Goal: Complete application form: Complete application form

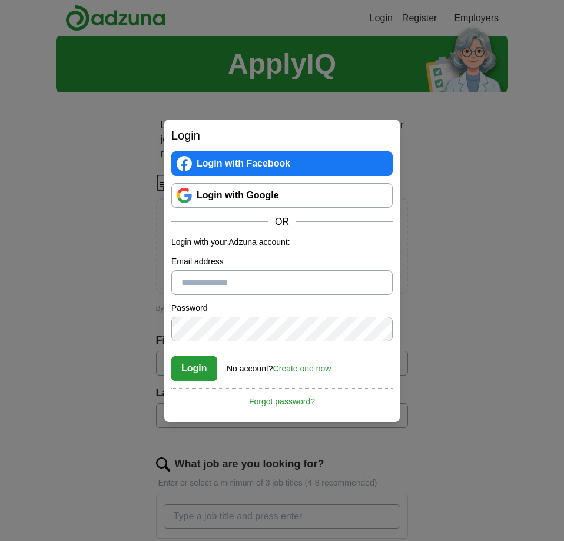
click at [222, 191] on link "Login with Google" at bounding box center [281, 195] width 221 height 25
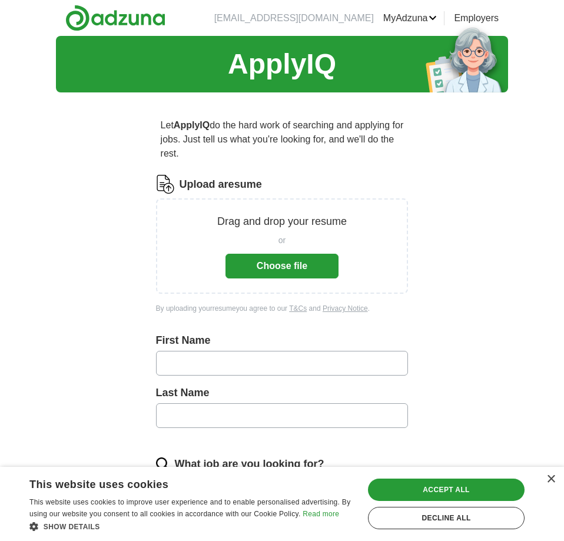
click at [263, 271] on button "Choose file" at bounding box center [281, 266] width 113 height 25
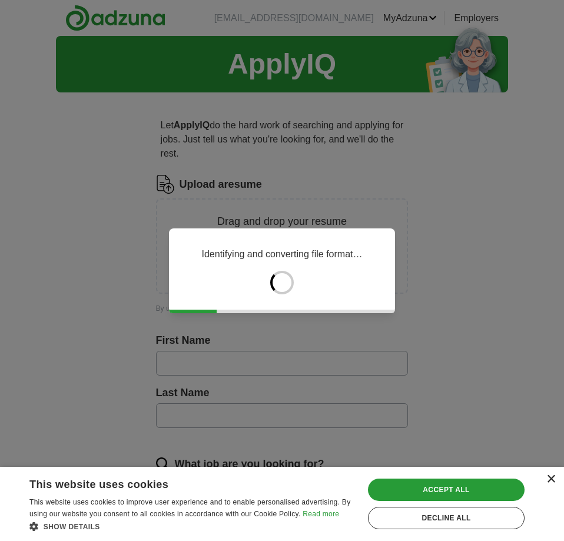
click at [550, 475] on div "×" at bounding box center [550, 479] width 9 height 9
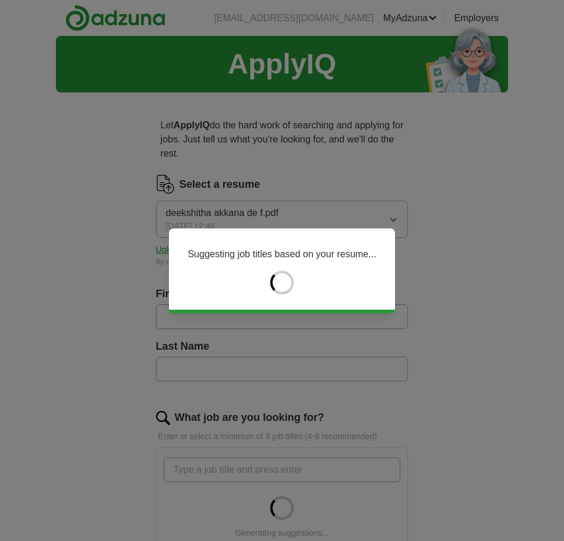
type input "**********"
type input "******"
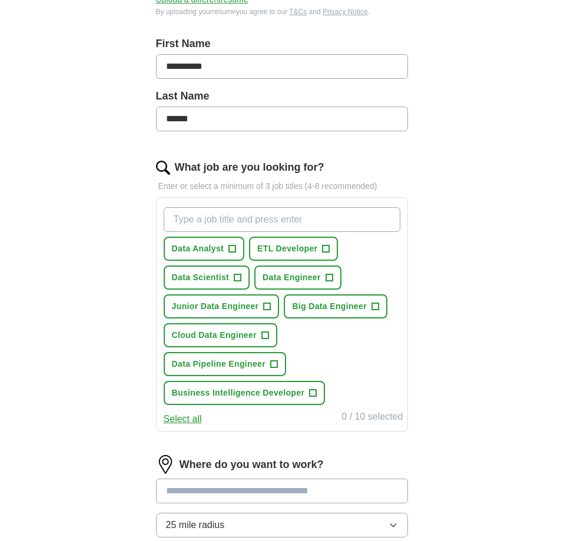
scroll to position [260, 0]
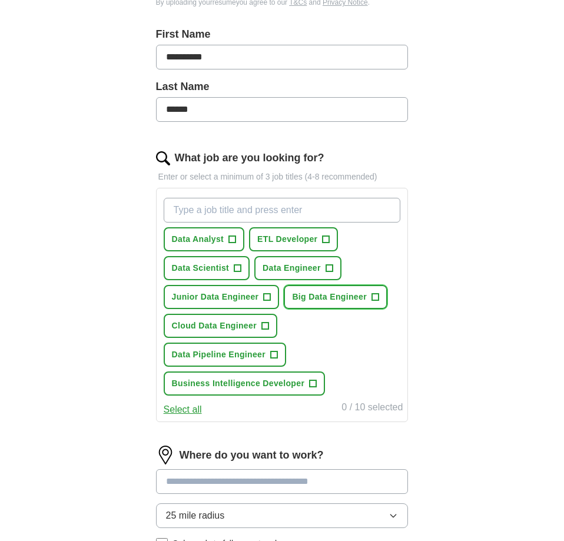
click at [377, 298] on span "+" at bounding box center [374, 297] width 7 height 9
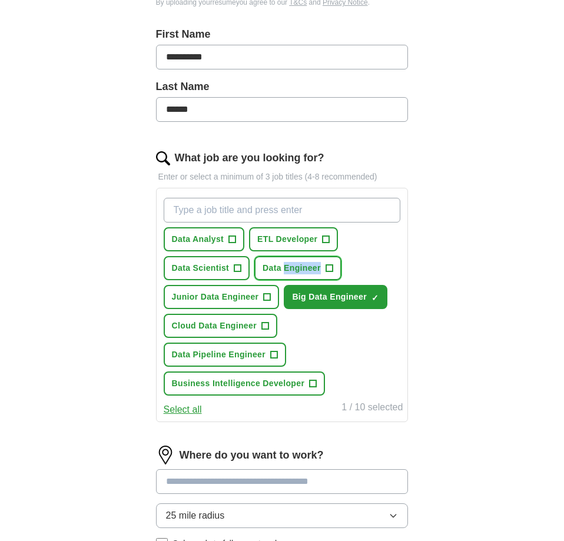
click at [330, 267] on span "+" at bounding box center [329, 268] width 7 height 9
click at [271, 299] on button "Junior Data Engineer +" at bounding box center [222, 297] width 116 height 24
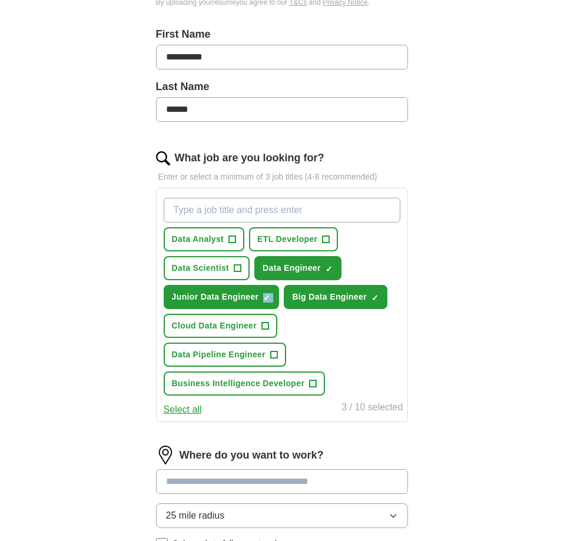
click at [267, 323] on span "+" at bounding box center [264, 325] width 7 height 9
click at [0, 0] on span "×" at bounding box center [0, 0] width 0 height 0
click at [267, 323] on span "+" at bounding box center [264, 325] width 7 height 9
click at [274, 356] on span "+" at bounding box center [274, 354] width 7 height 9
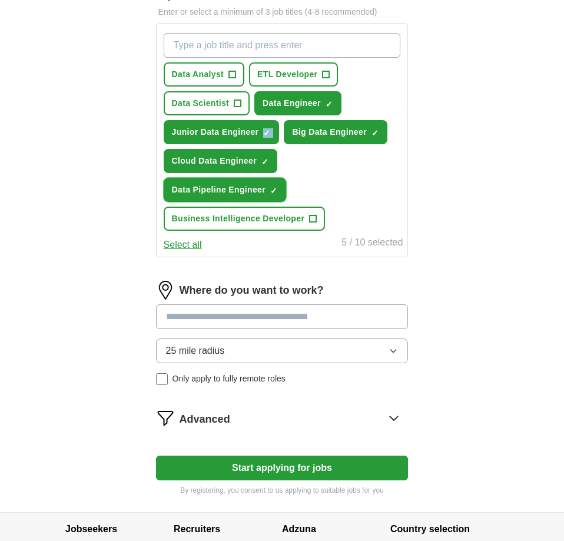
scroll to position [433, 0]
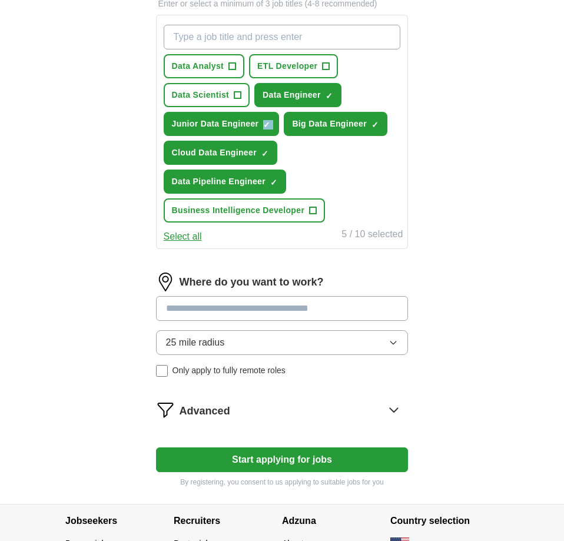
click at [265, 303] on input at bounding box center [282, 308] width 253 height 25
click at [241, 308] on input at bounding box center [282, 308] width 253 height 25
click at [209, 307] on input at bounding box center [282, 308] width 253 height 25
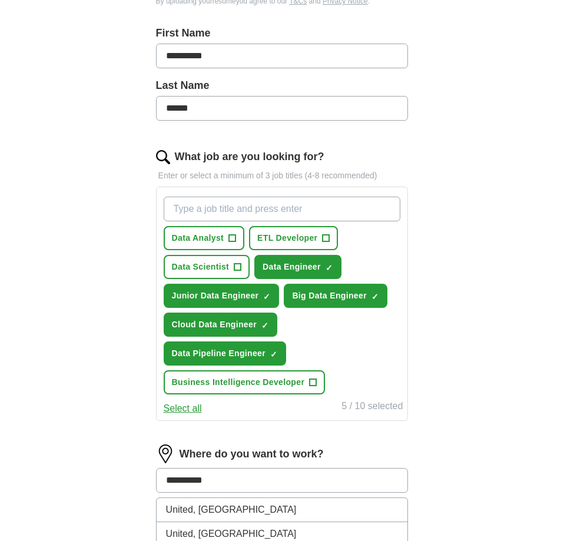
scroll to position [284, 0]
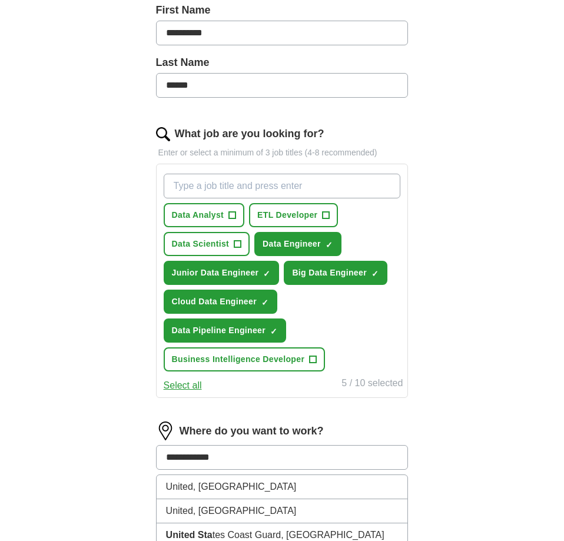
type input "**********"
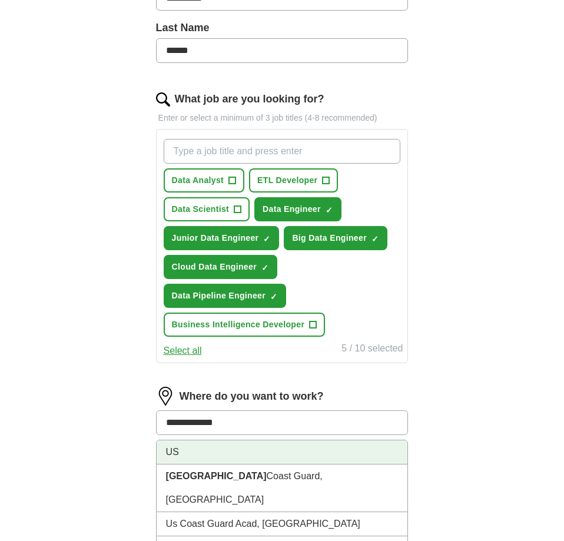
scroll to position [320, 0]
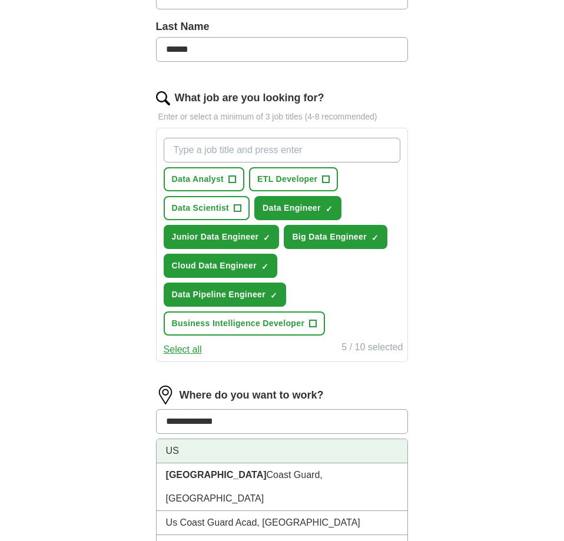
click at [198, 456] on li "US" at bounding box center [282, 451] width 251 height 24
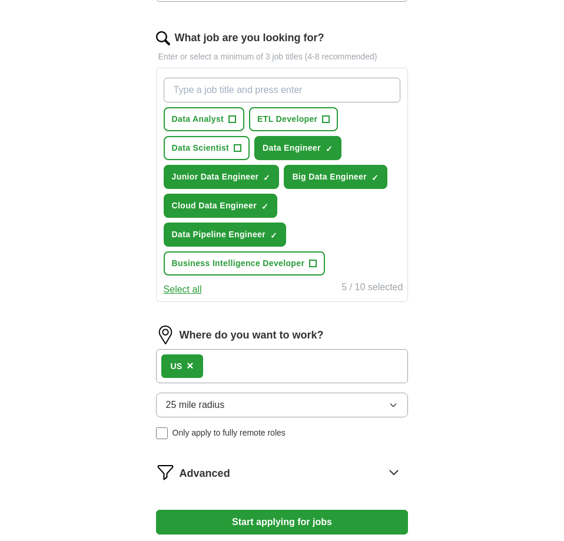
scroll to position [390, 0]
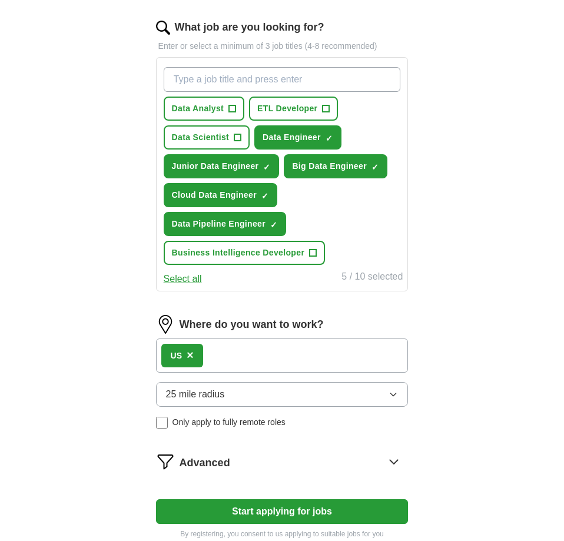
click at [370, 389] on button "25 mile radius" at bounding box center [282, 394] width 253 height 25
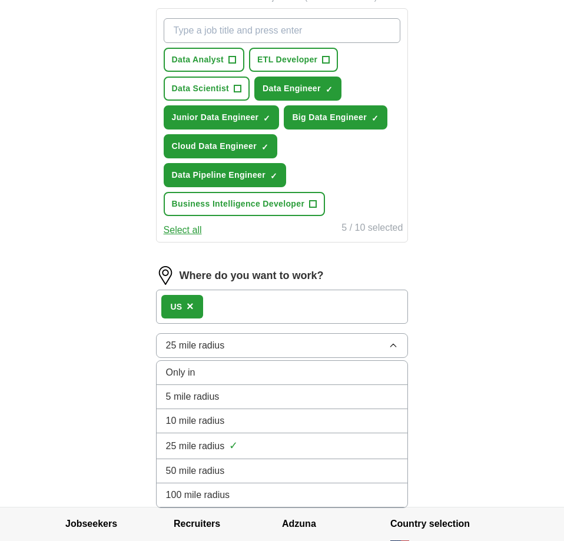
scroll to position [480, 0]
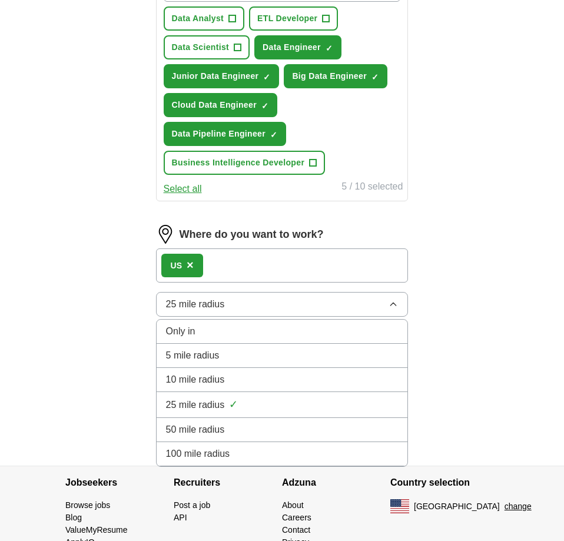
click at [238, 450] on div "100 mile radius" at bounding box center [282, 454] width 233 height 14
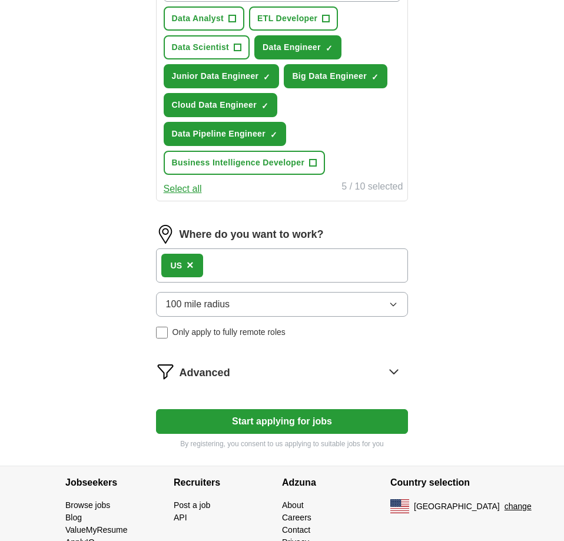
click at [454, 297] on div "**********" at bounding box center [282, 11] width 452 height 910
click at [281, 378] on div "Advanced" at bounding box center [294, 371] width 229 height 19
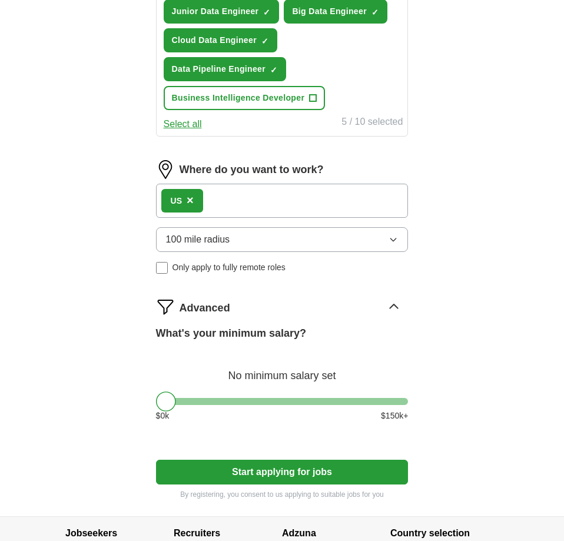
scroll to position [546, 0]
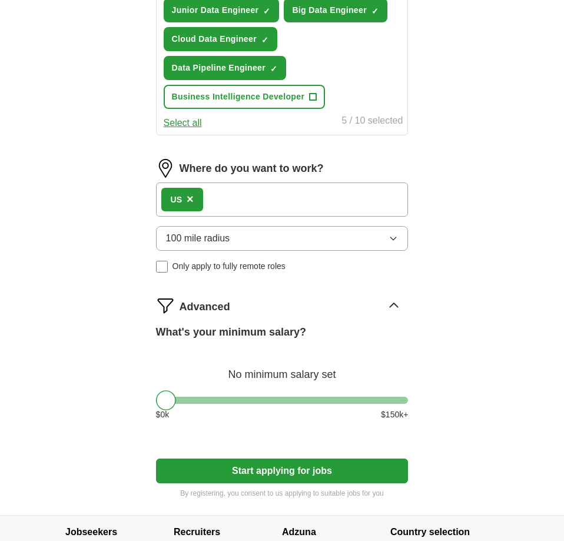
click at [268, 470] on button "Start applying for jobs" at bounding box center [282, 471] width 253 height 25
select select "**"
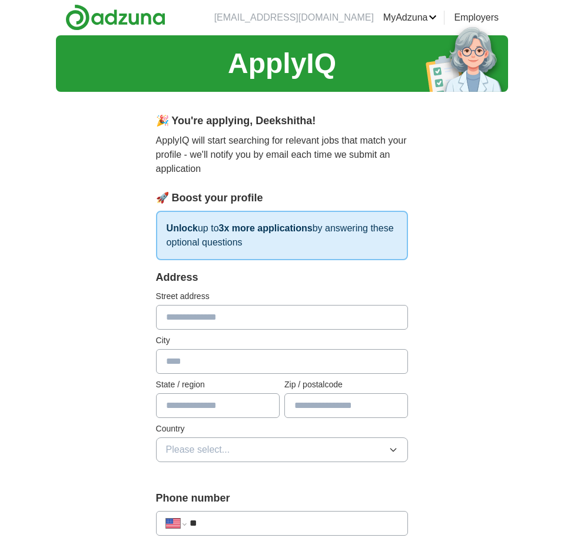
scroll to position [0, 0]
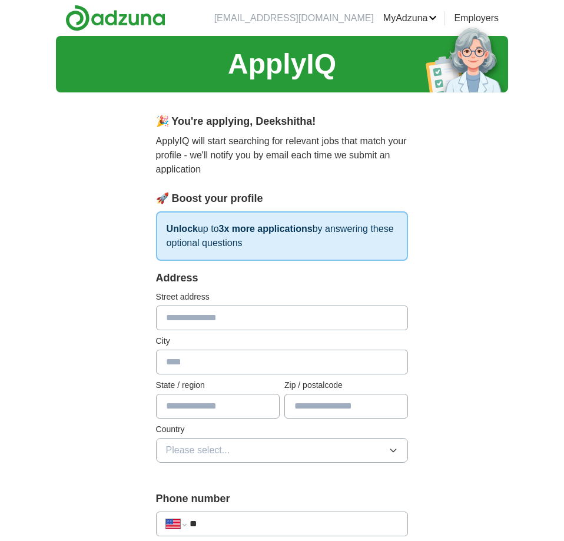
click at [221, 323] on input "text" at bounding box center [282, 317] width 253 height 25
type input "**********"
type input "*****"
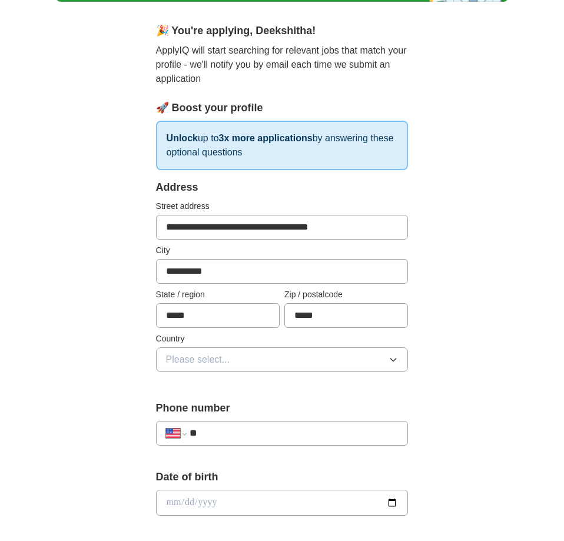
scroll to position [119, 0]
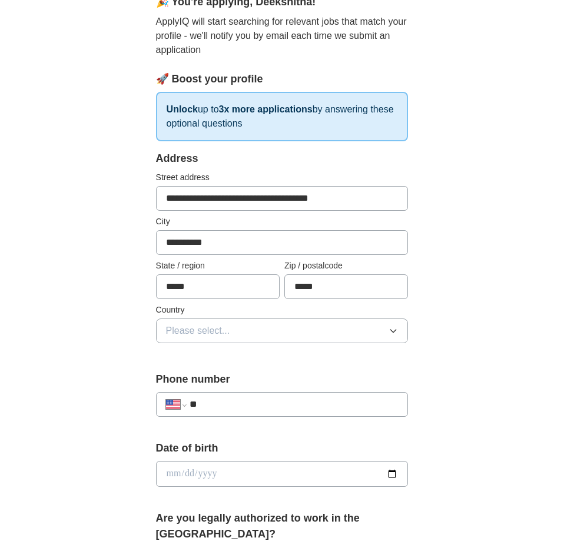
click at [215, 327] on span "Please select..." at bounding box center [198, 331] width 64 height 14
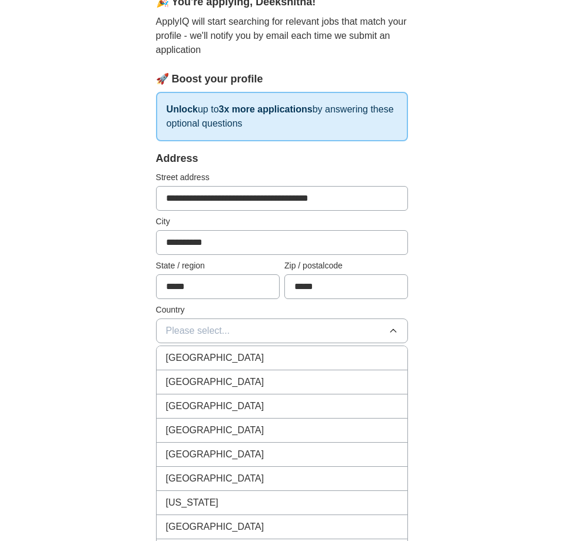
click at [206, 376] on span "United States" at bounding box center [215, 382] width 98 height 14
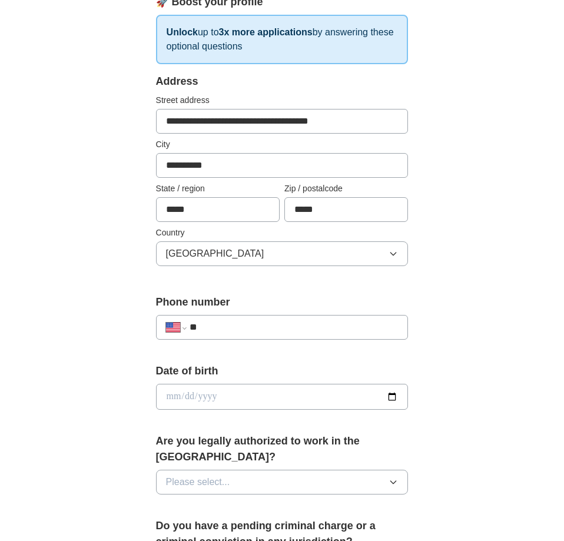
scroll to position [220, 0]
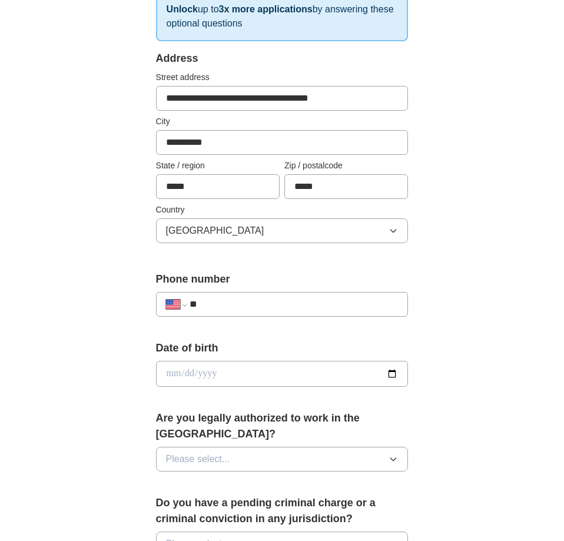
click at [218, 301] on input "**" at bounding box center [294, 304] width 209 height 14
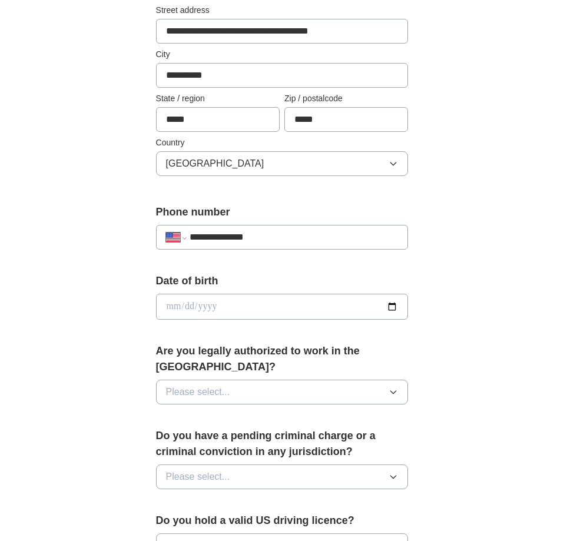
scroll to position [304, 0]
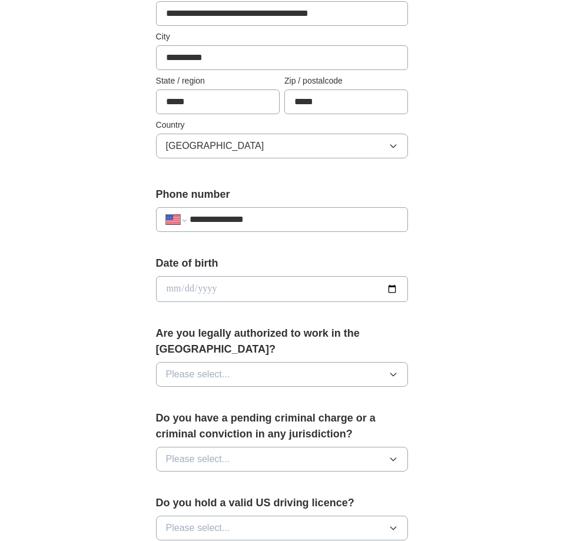
type input "**********"
click at [260, 260] on label "Date of birth" at bounding box center [282, 263] width 253 height 16
click at [257, 285] on input "date" at bounding box center [282, 289] width 253 height 26
click at [396, 288] on input "date" at bounding box center [282, 289] width 253 height 26
type input "**********"
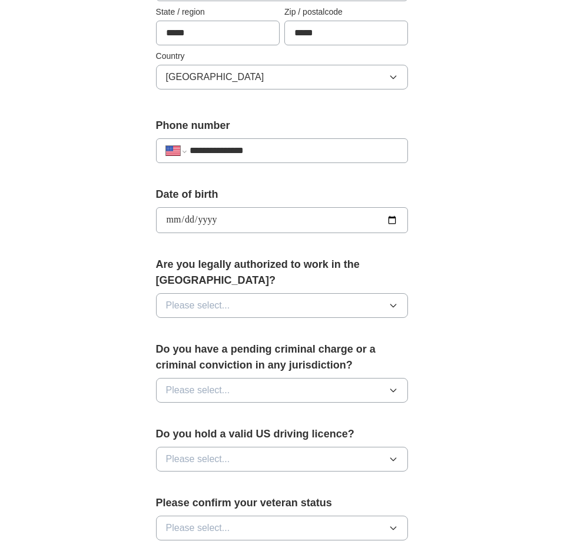
scroll to position [397, 0]
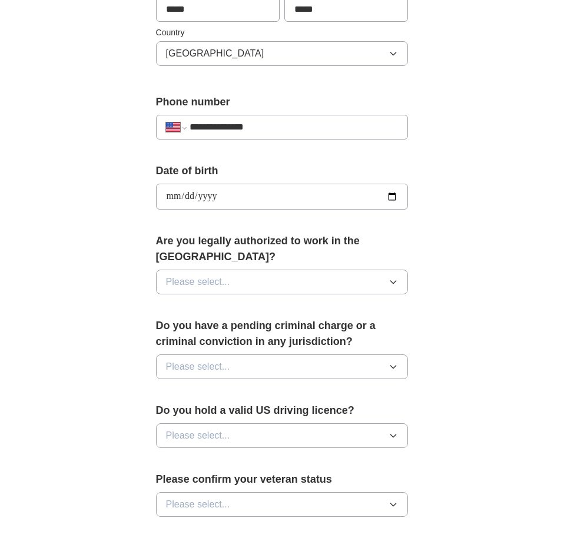
click at [234, 270] on button "Please select..." at bounding box center [282, 282] width 253 height 25
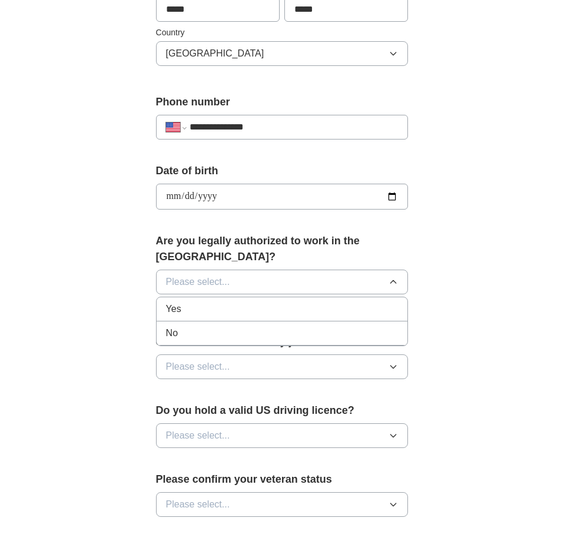
click at [205, 302] on div "Yes" at bounding box center [282, 309] width 233 height 14
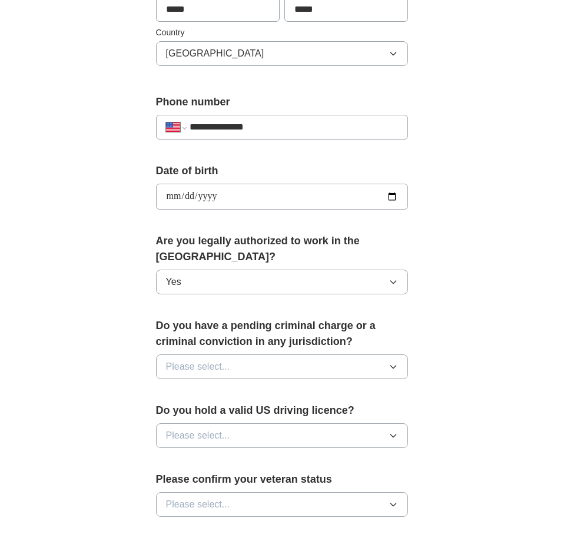
click at [210, 364] on div "Do you have a pending criminal charge or a criminal conviction in any jurisdict…" at bounding box center [282, 353] width 253 height 71
click at [210, 360] on span "Please select..." at bounding box center [198, 367] width 64 height 14
click at [190, 411] on div "No" at bounding box center [282, 418] width 233 height 14
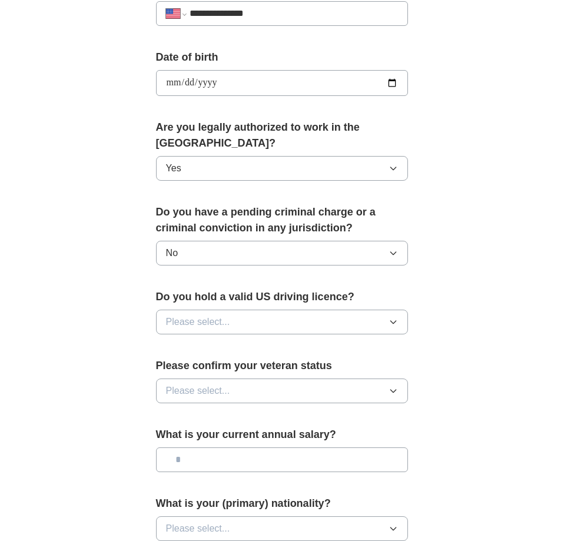
scroll to position [514, 0]
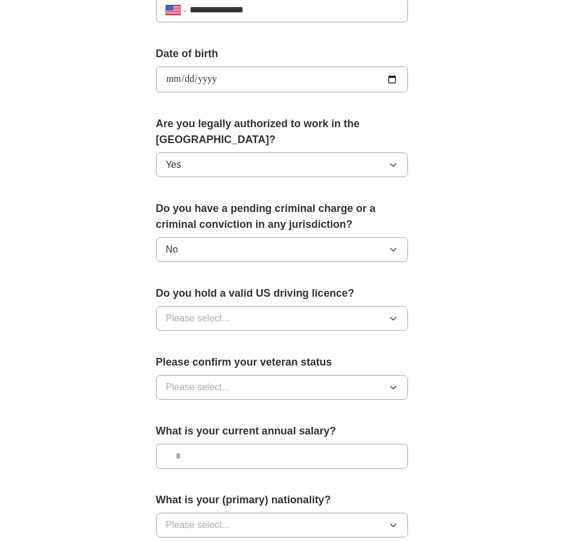
click at [205, 311] on span "Please select..." at bounding box center [198, 318] width 64 height 14
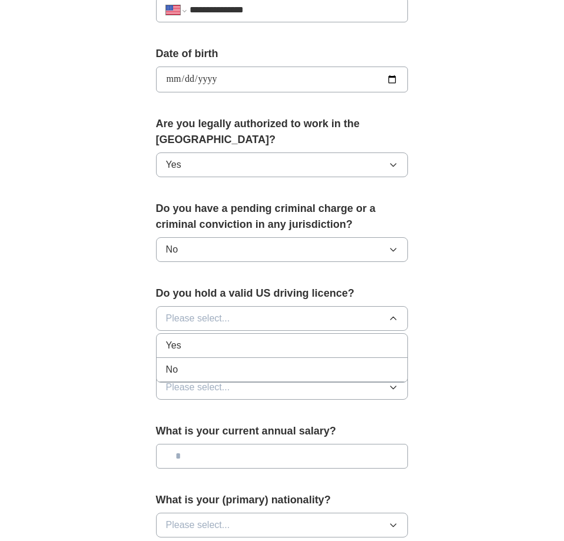
click at [188, 358] on li "No" at bounding box center [282, 370] width 251 height 24
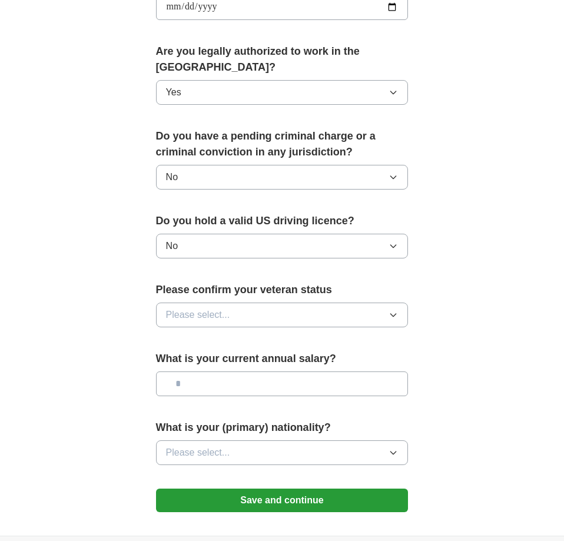
scroll to position [600, 0]
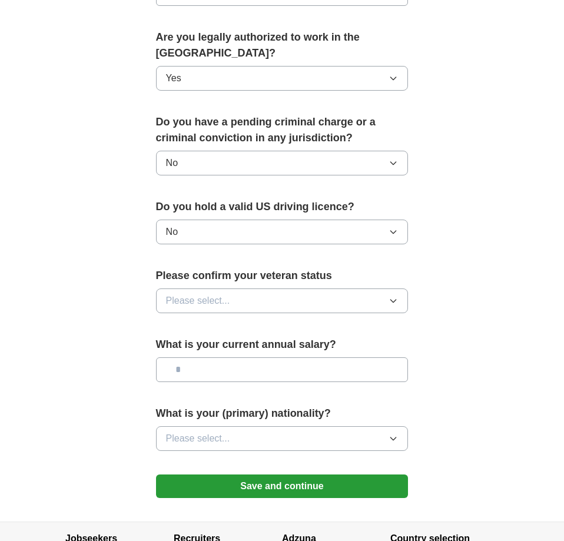
click at [207, 293] on button "Please select..." at bounding box center [282, 300] width 253 height 25
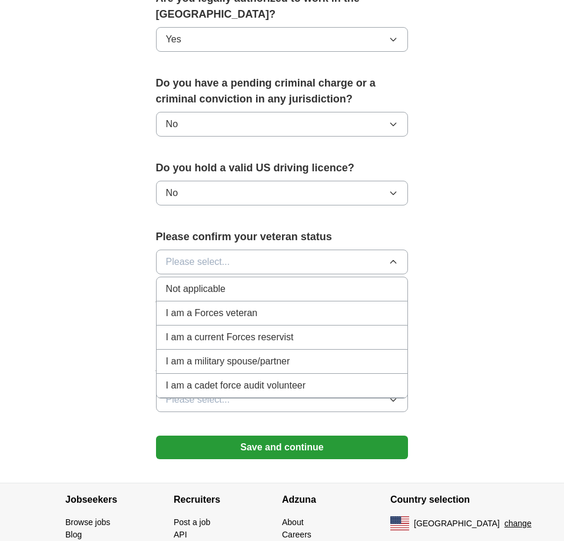
scroll to position [629, 0]
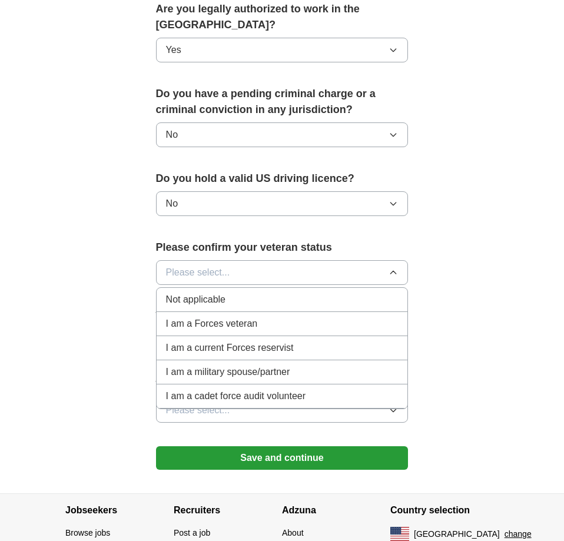
click at [210, 293] on span "Not applicable" at bounding box center [195, 300] width 59 height 14
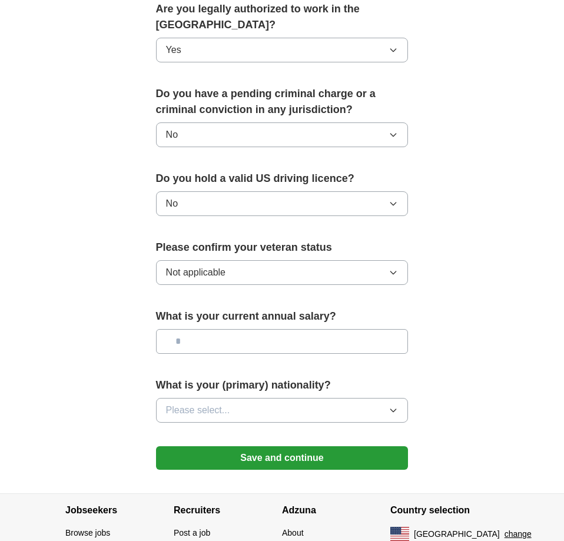
click at [221, 329] on input "text" at bounding box center [282, 341] width 253 height 25
click at [213, 378] on div "What is your (primary) nationality? Please select..." at bounding box center [282, 404] width 253 height 55
click at [212, 403] on span "Please select..." at bounding box center [198, 410] width 64 height 14
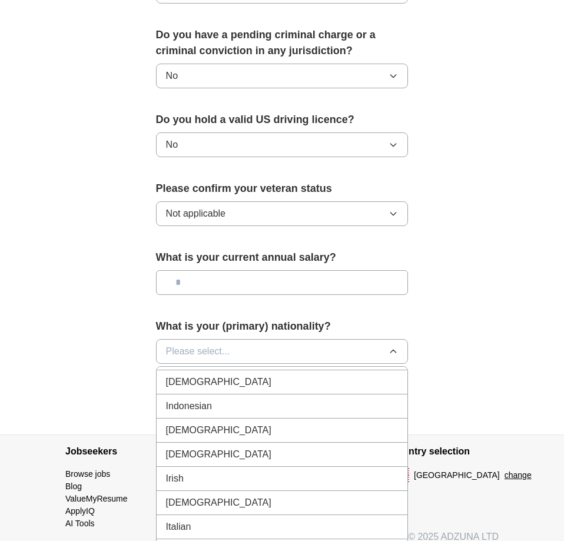
scroll to position [1926, 0]
click at [233, 376] on div "Indian" at bounding box center [282, 383] width 233 height 14
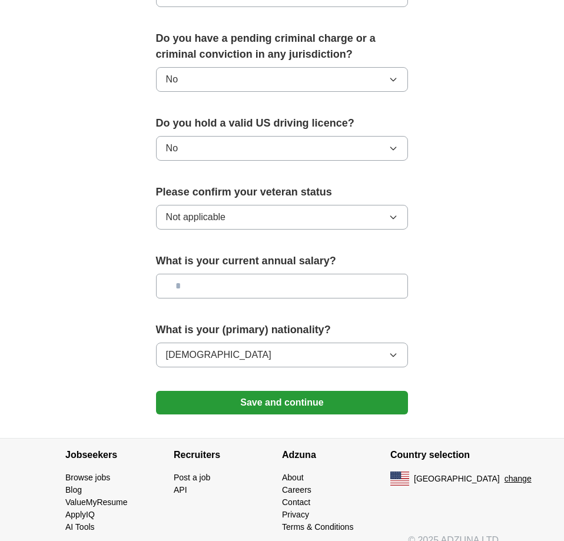
click at [253, 391] on button "Save and continue" at bounding box center [282, 403] width 253 height 24
